Goal: Navigation & Orientation: Go to known website

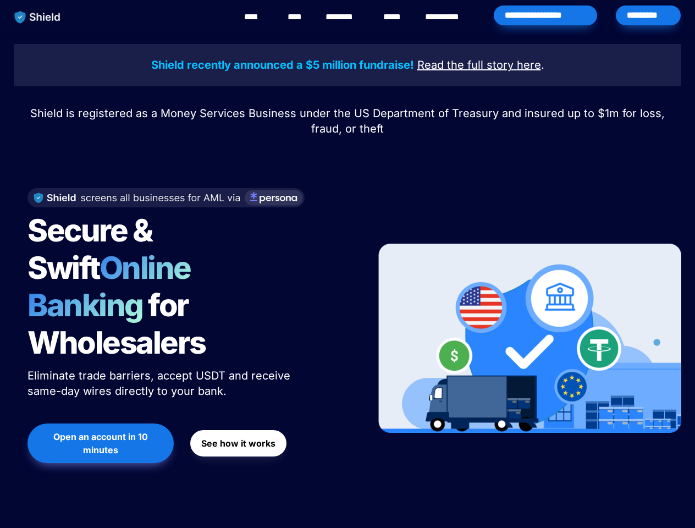
click at [347, 264] on div "Secure & Swift Online Banking for Wholesalers Eliminate trade barriers, accept …" at bounding box center [188, 338] width 348 height 323
click at [37, 17] on img "main navigation" at bounding box center [37, 16] width 57 height 23
click at [347, 264] on div "Secure & Swift Online Banking for Wholesalers Eliminate trade barriers, accept …" at bounding box center [188, 338] width 348 height 323
click at [37, 17] on img "main navigation" at bounding box center [37, 16] width 57 height 23
